Goal: Communication & Community: Answer question/provide support

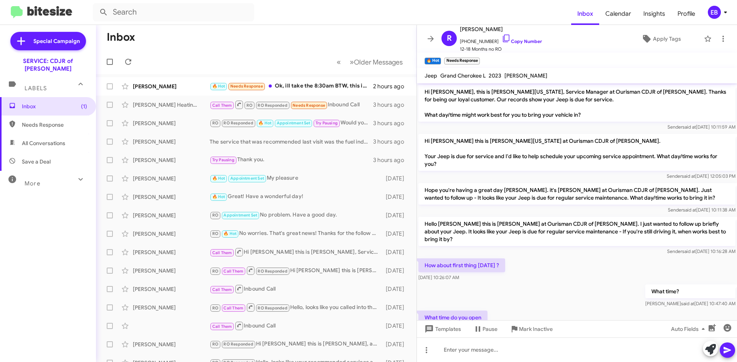
drag, startPoint x: 314, startPoint y: 91, endPoint x: 306, endPoint y: 96, distance: 10.1
click at [314, 91] on div "[PERSON_NAME] 🔥 Hot Needs Response Ok, ill take the 8:30am BTW, this is [PERSON…" at bounding box center [256, 86] width 308 height 15
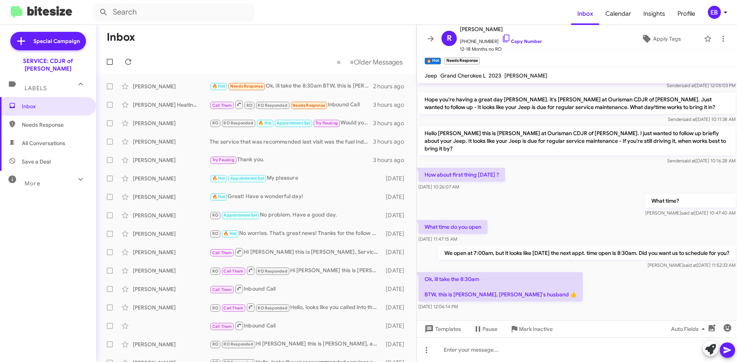
scroll to position [92, 0]
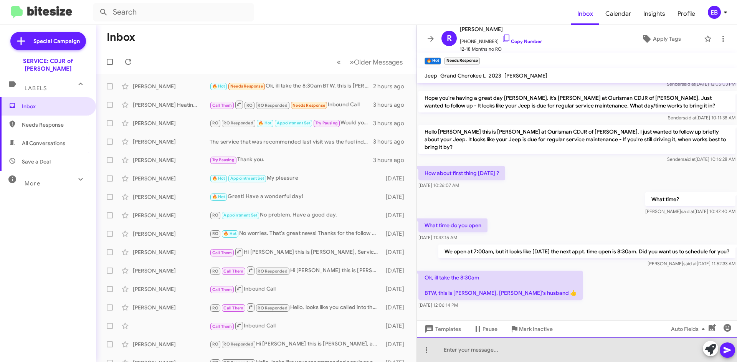
click at [493, 353] on div at bounding box center [577, 349] width 320 height 25
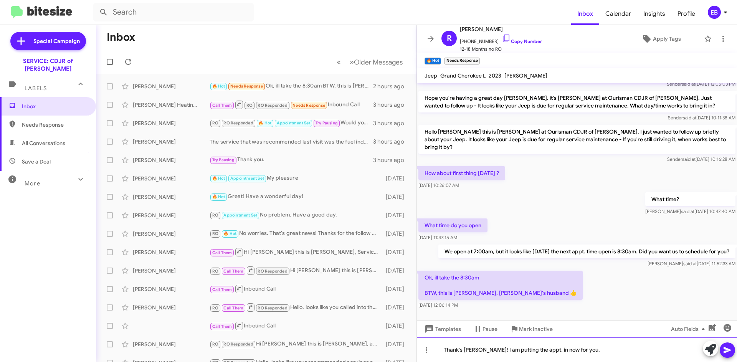
click at [599, 349] on div "Thank's [PERSON_NAME]! I am putting the appt. in now for you." at bounding box center [577, 349] width 320 height 25
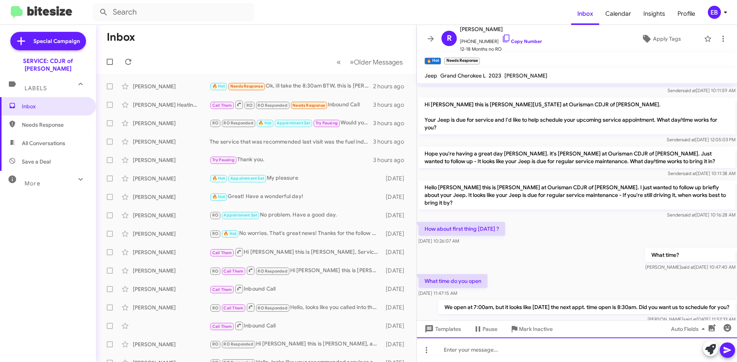
scroll to position [128, 0]
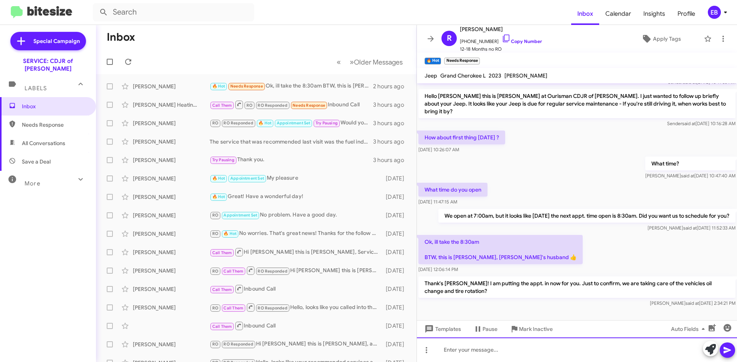
click at [522, 354] on div at bounding box center [577, 349] width 320 height 25
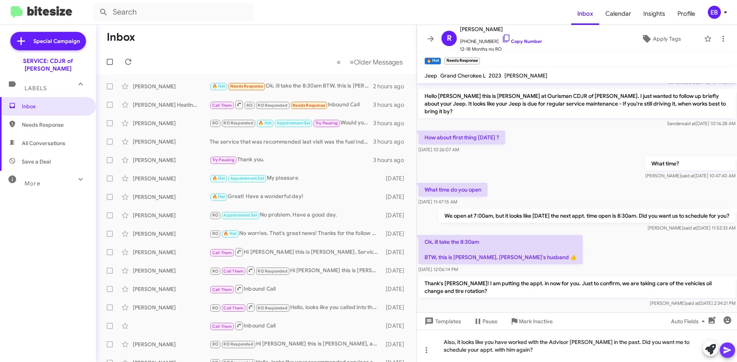
click at [728, 351] on icon at bounding box center [727, 350] width 7 height 7
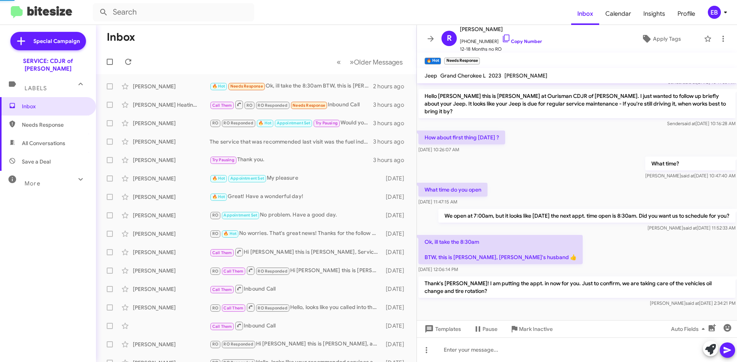
drag, startPoint x: 730, startPoint y: 355, endPoint x: 533, endPoint y: 267, distance: 215.1
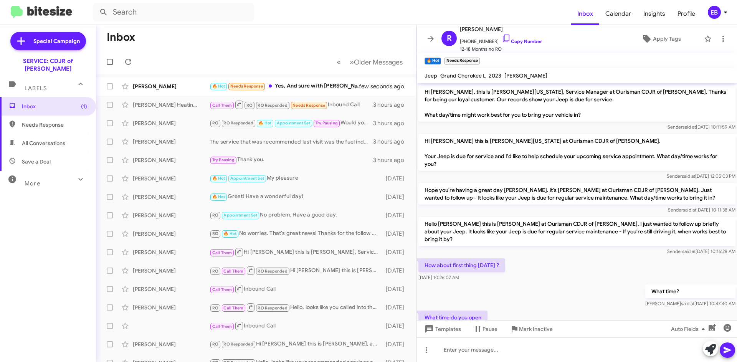
scroll to position [222, 0]
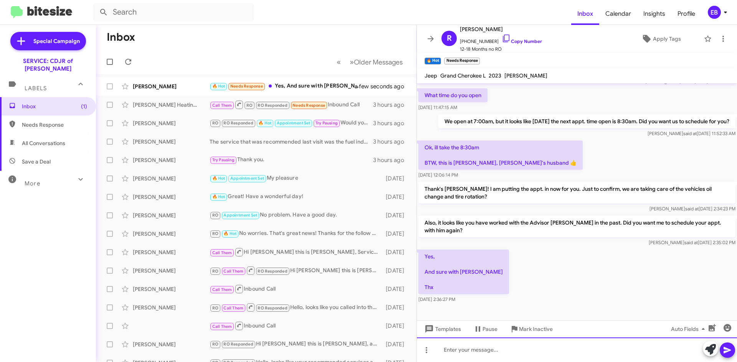
click at [524, 354] on div at bounding box center [577, 349] width 320 height 25
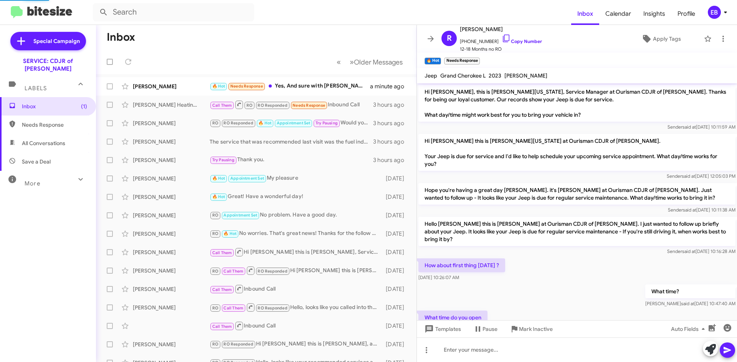
scroll to position [278, 0]
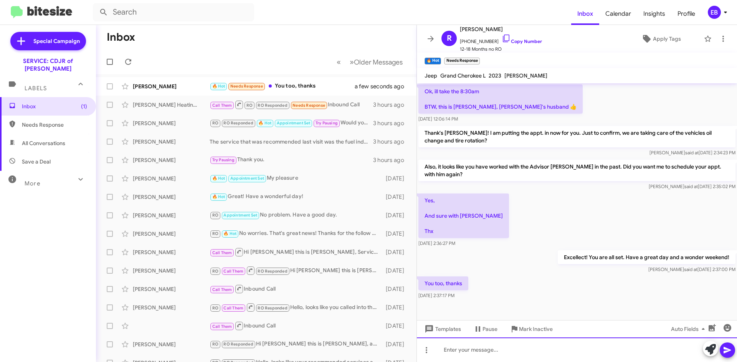
click at [480, 349] on div at bounding box center [577, 349] width 320 height 25
click at [727, 351] on icon at bounding box center [727, 350] width 7 height 7
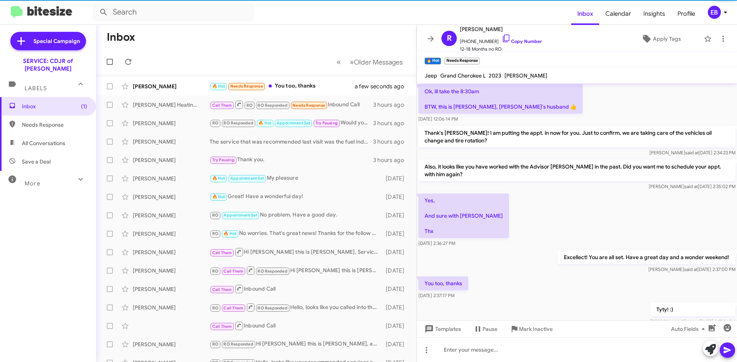
scroll to position [0, 0]
